Goal: Task Accomplishment & Management: Use online tool/utility

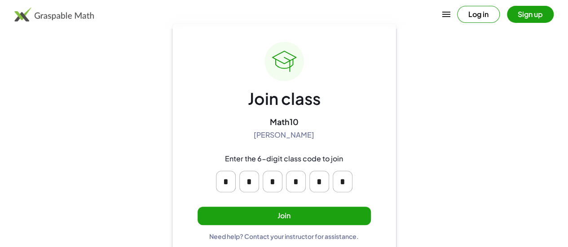
scroll to position [36, 0]
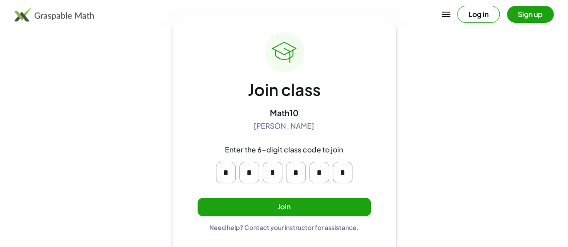
click at [285, 211] on button "Join" at bounding box center [283, 207] width 173 height 18
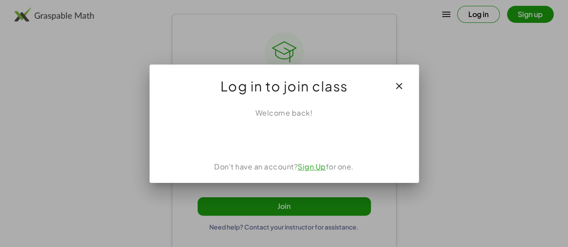
scroll to position [0, 0]
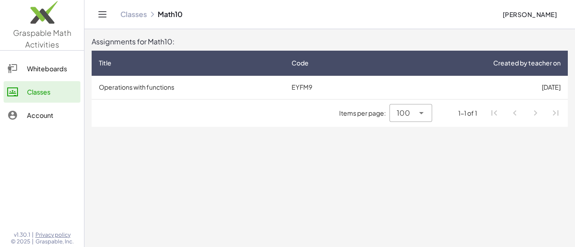
click at [237, 169] on main "Assignments for Math10: Title Code Created by teacher on Operations with functi…" at bounding box center [329, 123] width 490 height 247
click at [347, 124] on div "Items per page: 100 *** 1-1 of 1" at bounding box center [330, 114] width 476 height 28
click at [487, 63] on icon at bounding box center [487, 62] width 9 height 9
click at [320, 171] on main "Assignments for Math10: Title Code Created by teacher on Operations with functi…" at bounding box center [329, 123] width 490 height 247
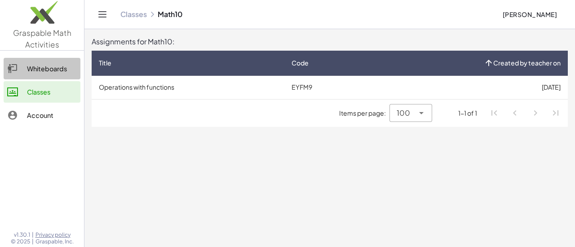
click at [31, 68] on div "Whiteboards" at bounding box center [52, 68] width 50 height 11
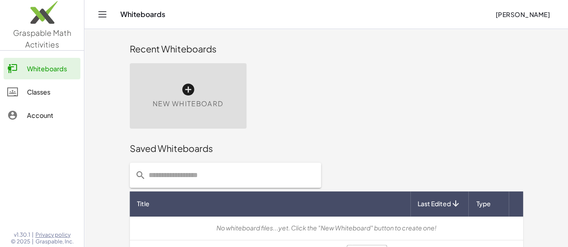
scroll to position [26, 0]
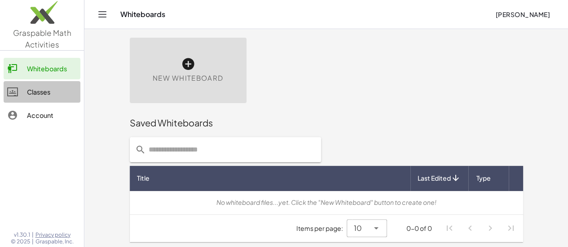
click at [38, 88] on div "Classes" at bounding box center [52, 92] width 50 height 11
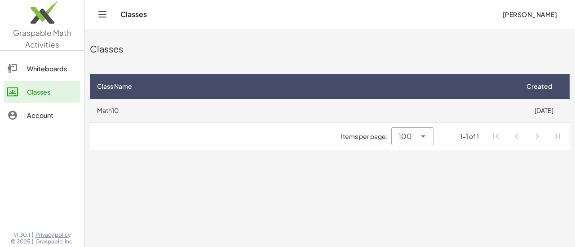
click at [147, 114] on td "Math10" at bounding box center [304, 110] width 428 height 23
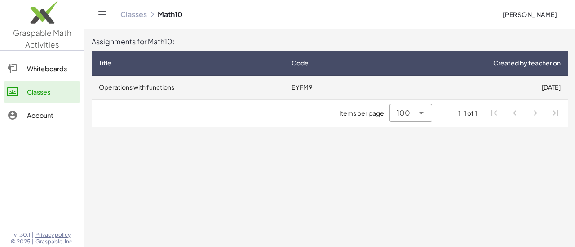
click at [528, 88] on td "[DATE]" at bounding box center [470, 87] width 196 height 23
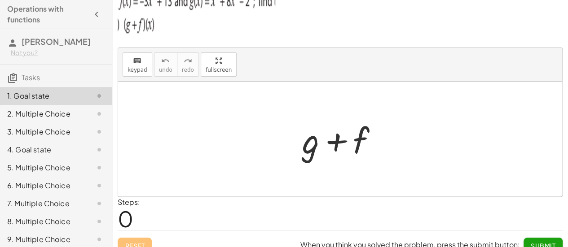
scroll to position [32, 0]
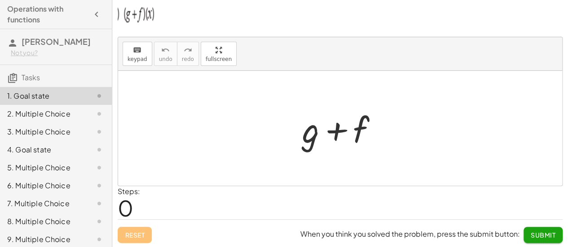
click at [320, 163] on div at bounding box center [340, 128] width 444 height 115
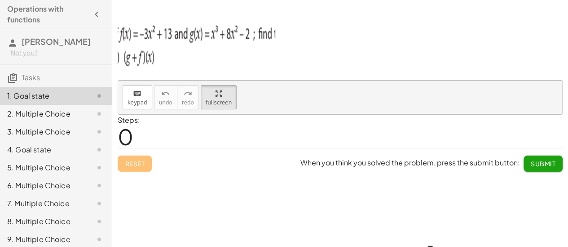
scroll to position [0, 0]
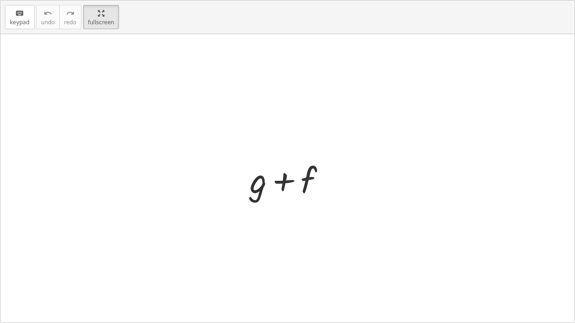
drag, startPoint x: 215, startPoint y: 54, endPoint x: 215, endPoint y: 109, distance: 54.3
click at [215, 109] on div "keyboard keypad undo undo redo redo fullscreen + g + f ×" at bounding box center [287, 161] width 574 height 322
click at [12, 11] on div "keyboard" at bounding box center [20, 13] width 20 height 11
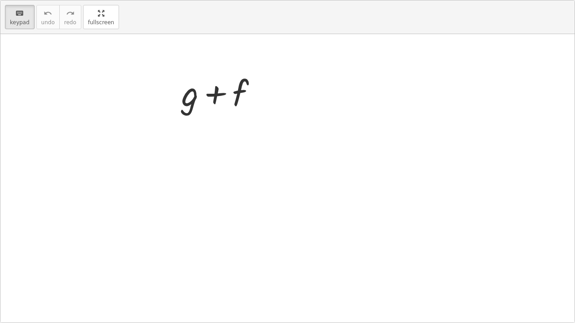
drag, startPoint x: 103, startPoint y: 19, endPoint x: 103, endPoint y: -35, distance: 54.3
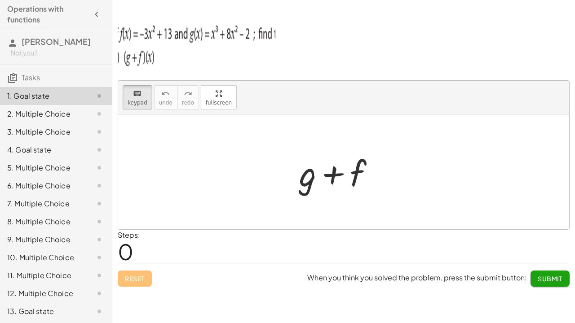
click at [103, 0] on html "Operations with functions [PERSON_NAME] Not you? Tasks 1. Goal state 2. Multipl…" at bounding box center [287, 161] width 575 height 323
